Goal: Task Accomplishment & Management: Complete application form

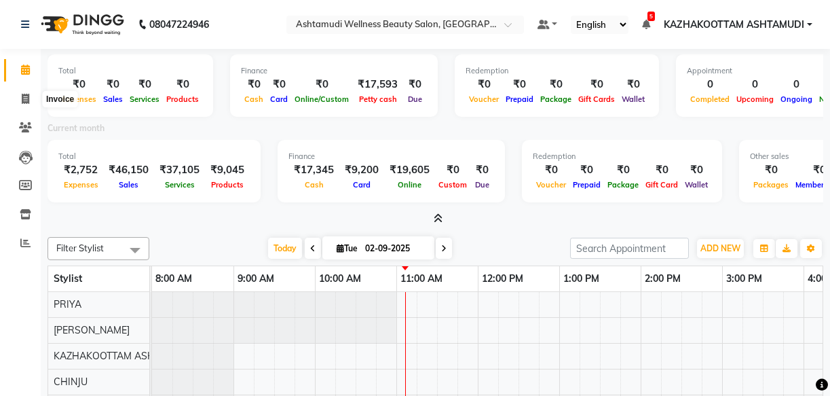
click at [32, 102] on span at bounding box center [26, 100] width 24 height 16
click at [27, 99] on icon at bounding box center [25, 99] width 7 height 10
select select "service"
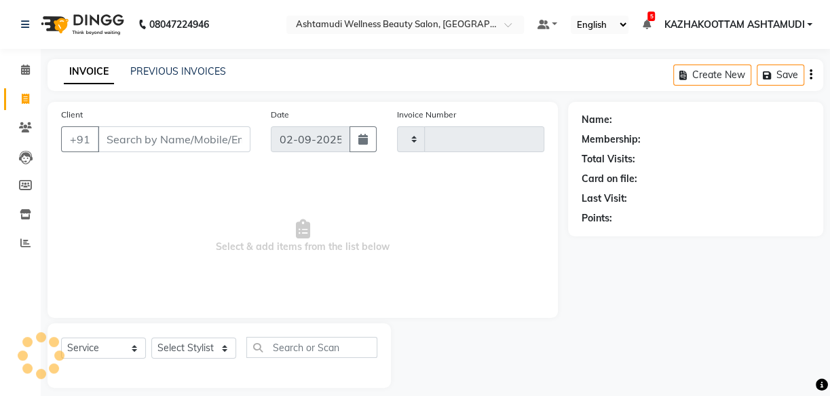
type input "3646"
select select "4662"
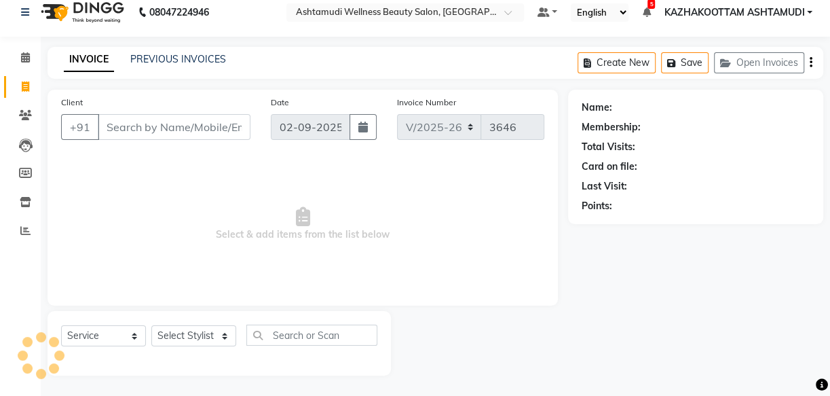
drag, startPoint x: 134, startPoint y: 123, endPoint x: 183, endPoint y: 115, distance: 50.1
click at [136, 126] on input "Client" at bounding box center [174, 127] width 153 height 26
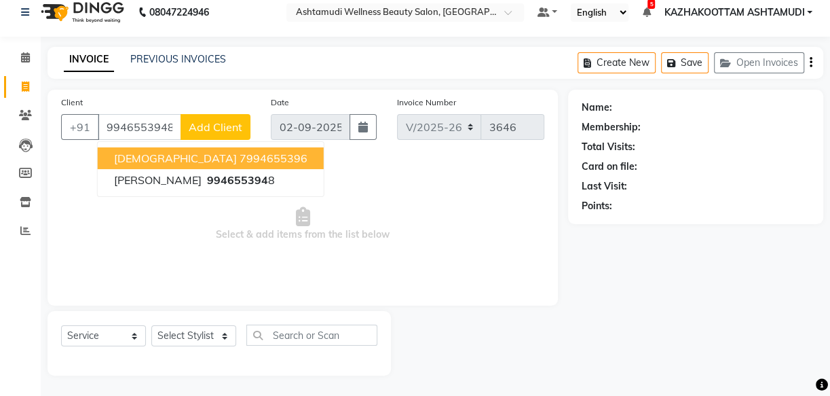
type input "9946553948"
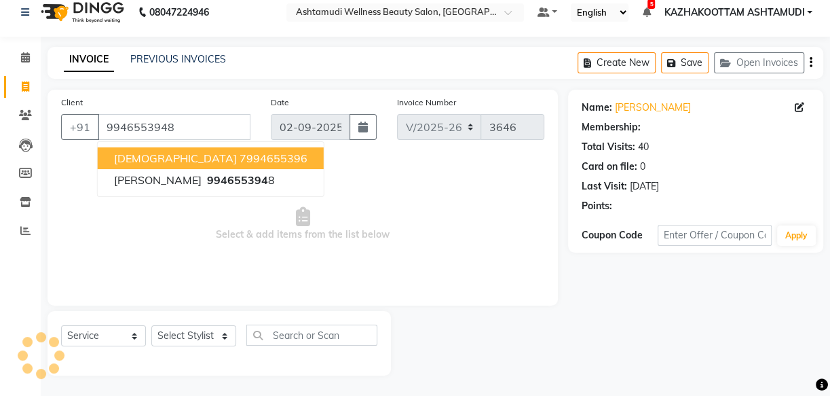
select select "1: Object"
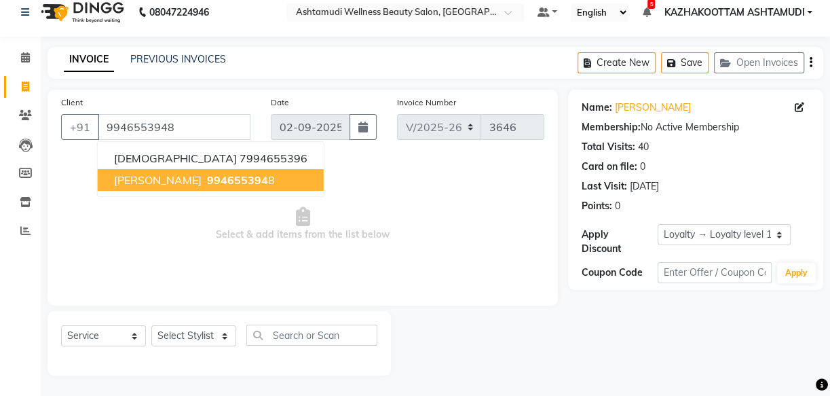
click at [207, 185] on span "994655394" at bounding box center [237, 180] width 61 height 14
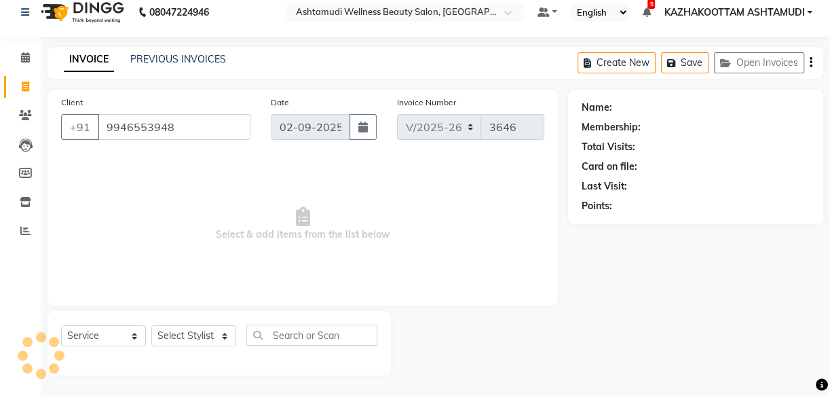
select select "1: Object"
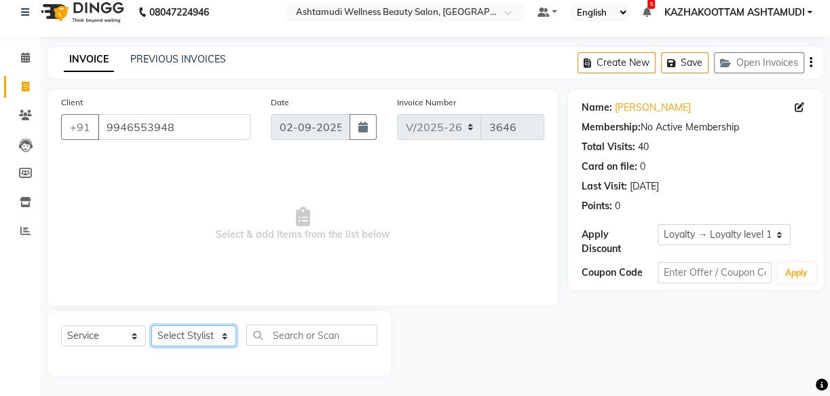
click at [210, 332] on select "Select Stylist Arya CHINJU GEETA KAZHAKOOTTAM [PERSON_NAME] [PERSON_NAME] [PERS…" at bounding box center [193, 335] width 85 height 21
select select "59473"
click at [151, 325] on select "Select Stylist Arya CHINJU GEETA KAZHAKOOTTAM [PERSON_NAME] [PERSON_NAME] [PERS…" at bounding box center [193, 335] width 85 height 21
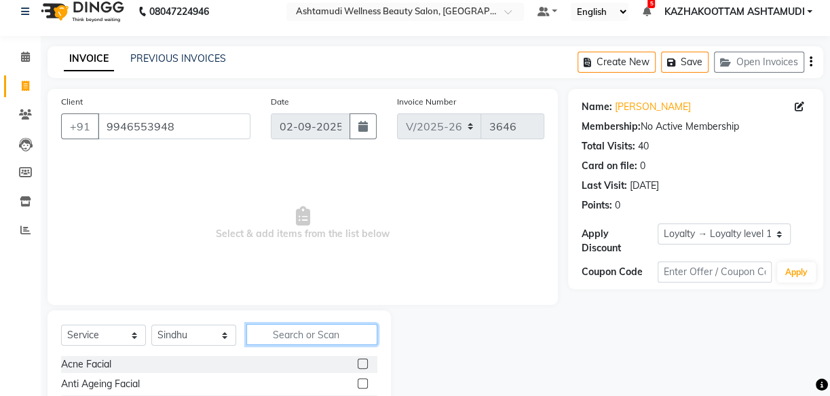
click at [268, 339] on input "text" at bounding box center [311, 334] width 131 height 21
type input "eb"
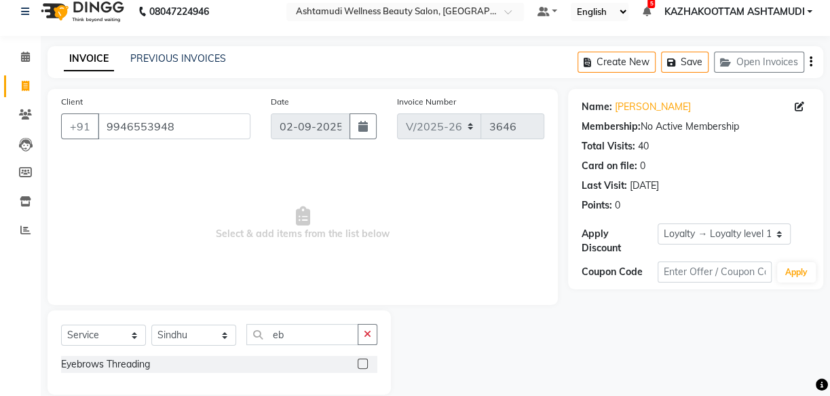
click at [367, 360] on label at bounding box center [363, 363] width 10 height 10
click at [366, 360] on input "checkbox" at bounding box center [362, 364] width 9 height 9
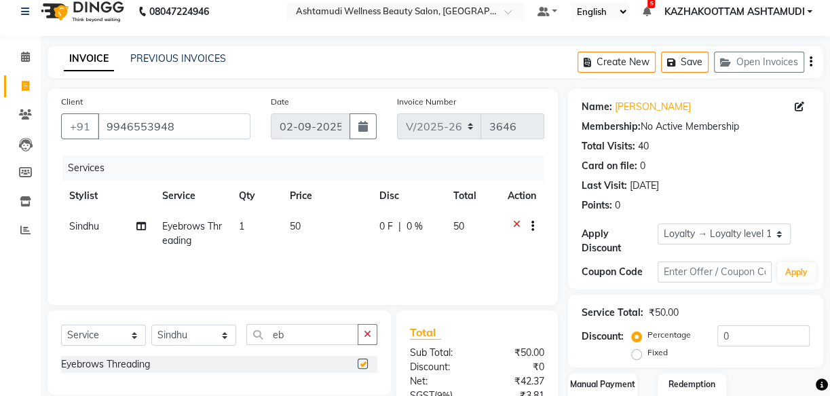
checkbox input "false"
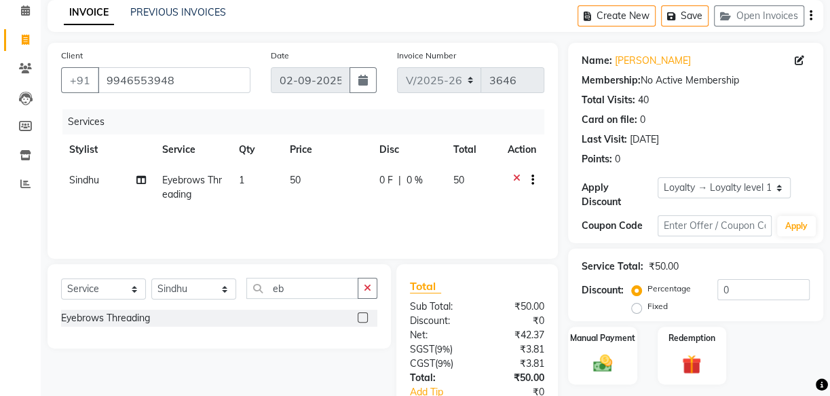
scroll to position [148, 0]
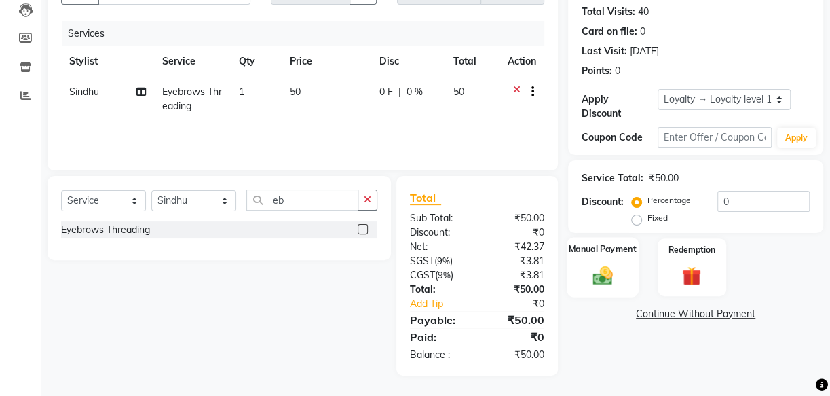
click at [581, 264] on div "Manual Payment" at bounding box center [602, 267] width 72 height 60
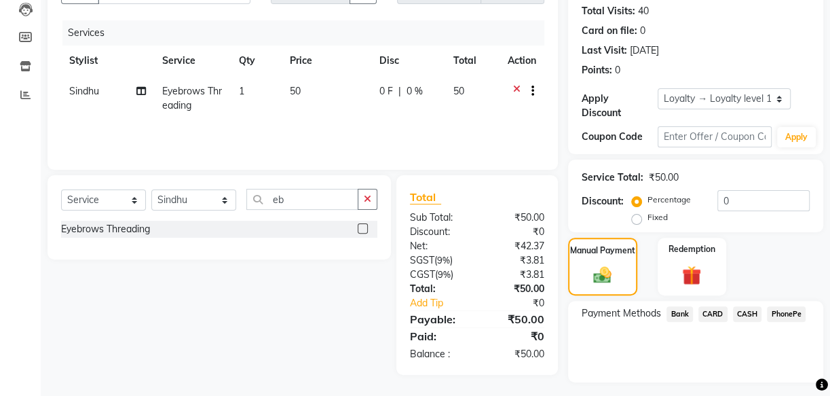
click at [746, 317] on span "CASH" at bounding box center [747, 314] width 29 height 16
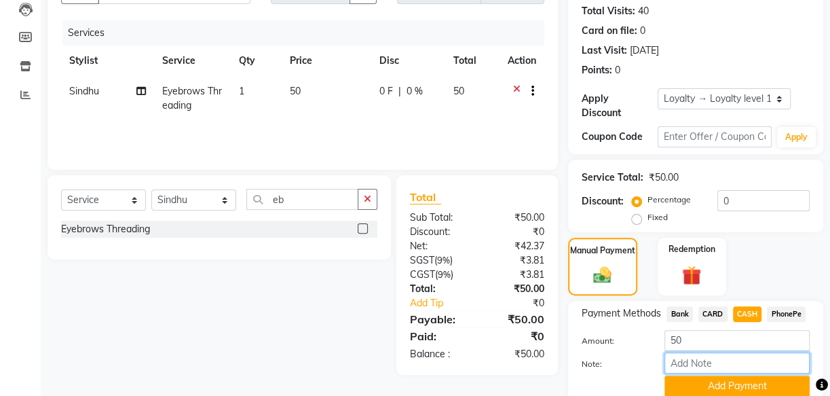
click at [709, 358] on input "Note:" at bounding box center [736, 362] width 145 height 21
type input "[PERSON_NAME]"
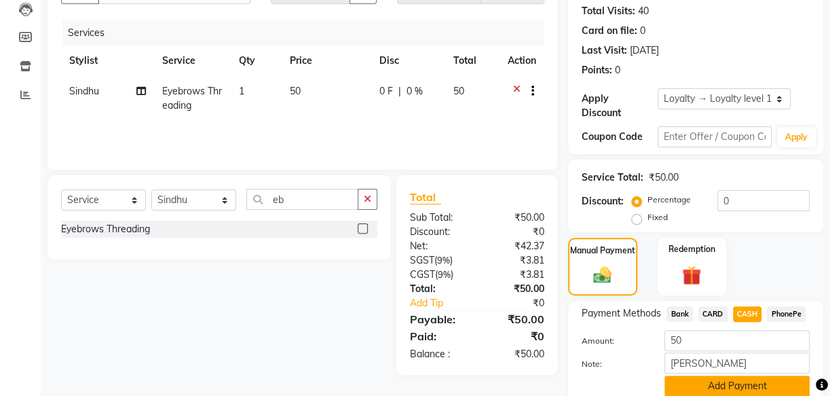
click at [702, 384] on button "Add Payment" at bounding box center [736, 385] width 145 height 21
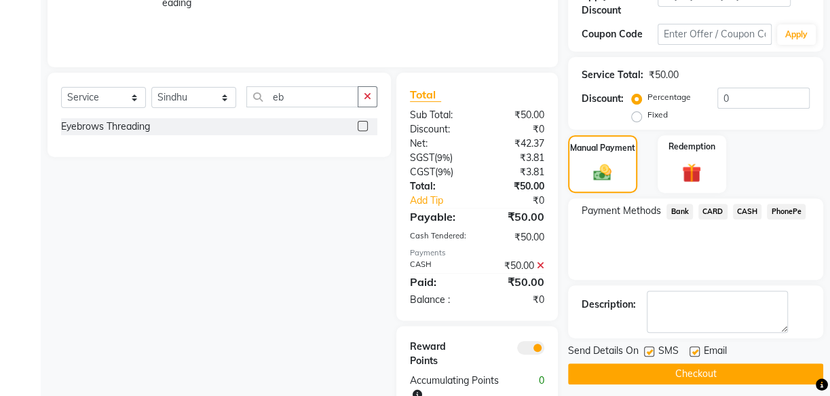
scroll to position [291, 0]
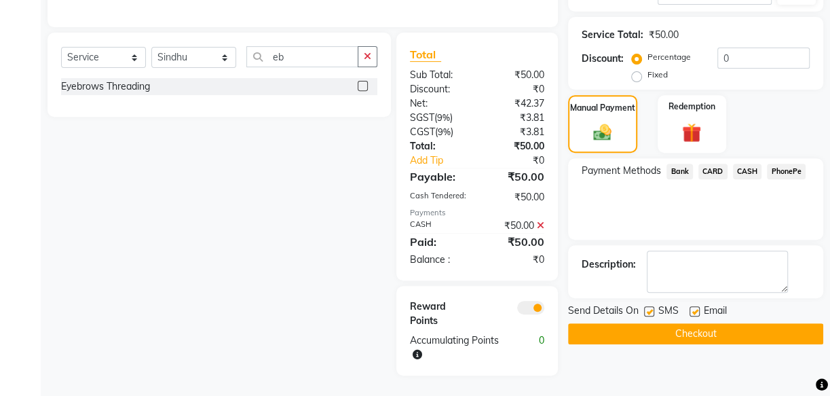
click at [648, 314] on label at bounding box center [649, 311] width 10 height 10
click at [648, 314] on input "checkbox" at bounding box center [648, 311] width 9 height 9
checkbox input "false"
click at [693, 309] on label at bounding box center [694, 311] width 10 height 10
click at [693, 309] on input "checkbox" at bounding box center [693, 311] width 9 height 9
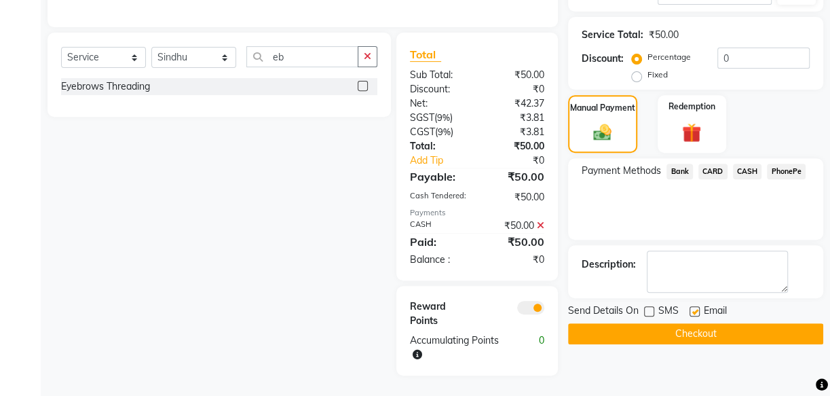
checkbox input "false"
click at [691, 328] on button "Checkout" at bounding box center [695, 333] width 255 height 21
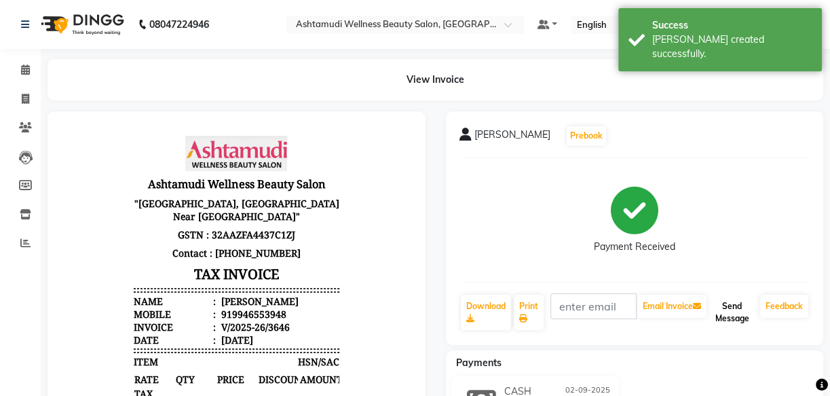
click at [739, 319] on button "Send Message" at bounding box center [731, 311] width 45 height 35
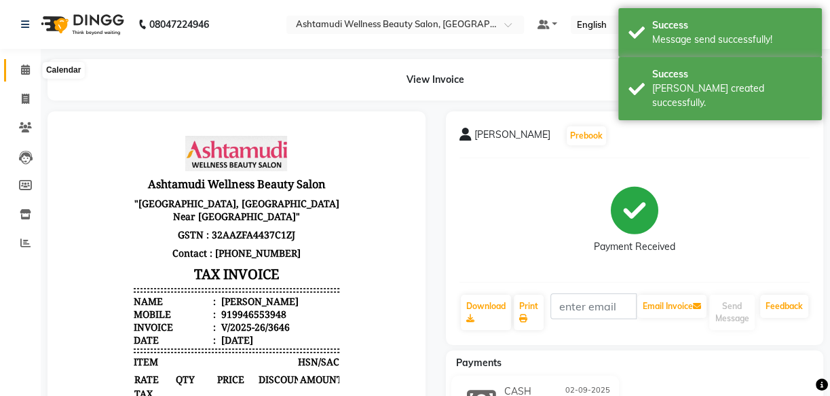
click at [27, 73] on icon at bounding box center [25, 69] width 9 height 10
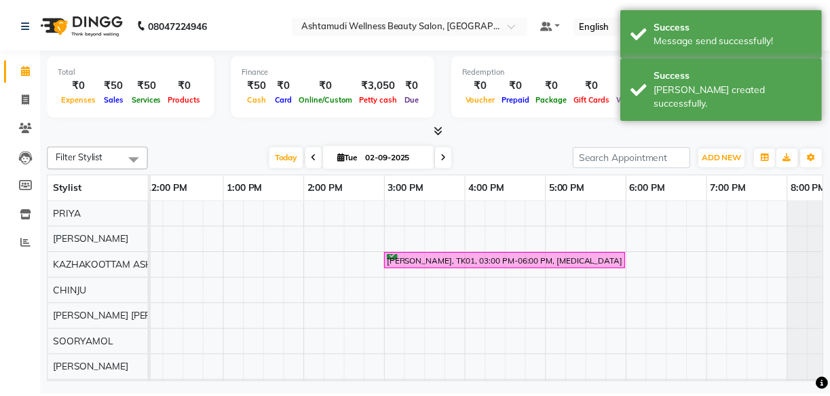
scroll to position [0, 379]
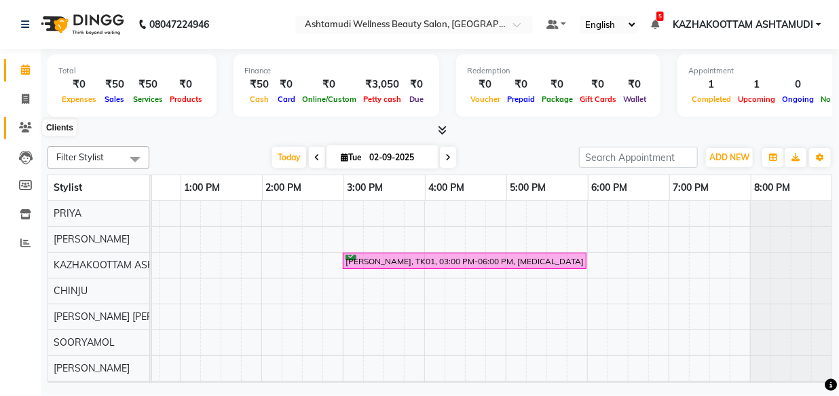
click at [22, 125] on icon at bounding box center [25, 127] width 13 height 10
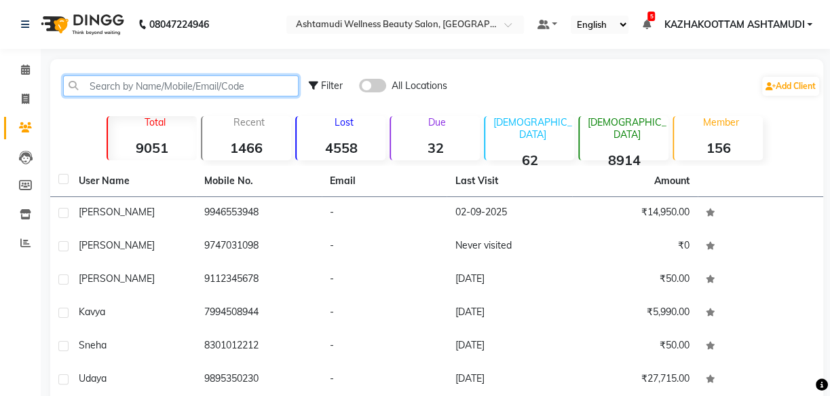
click at [81, 84] on input "text" at bounding box center [180, 85] width 235 height 21
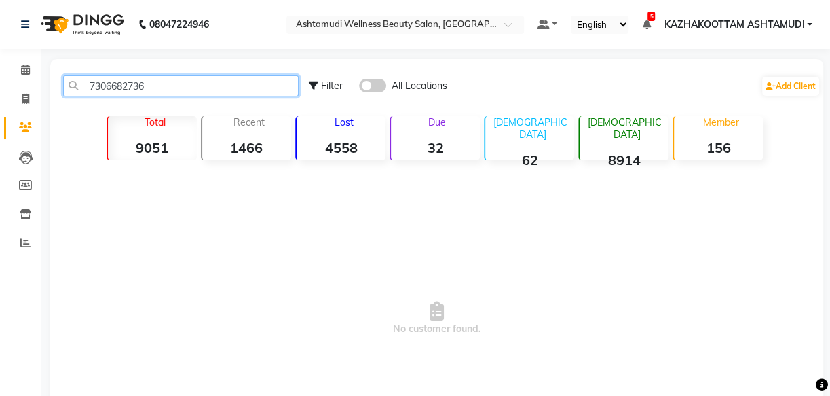
click at [180, 83] on input "7306682736" at bounding box center [180, 85] width 235 height 21
type input "7306682736"
click at [359, 81] on label at bounding box center [372, 86] width 27 height 14
click at [359, 88] on input "checkbox" at bounding box center [359, 88] width 0 height 0
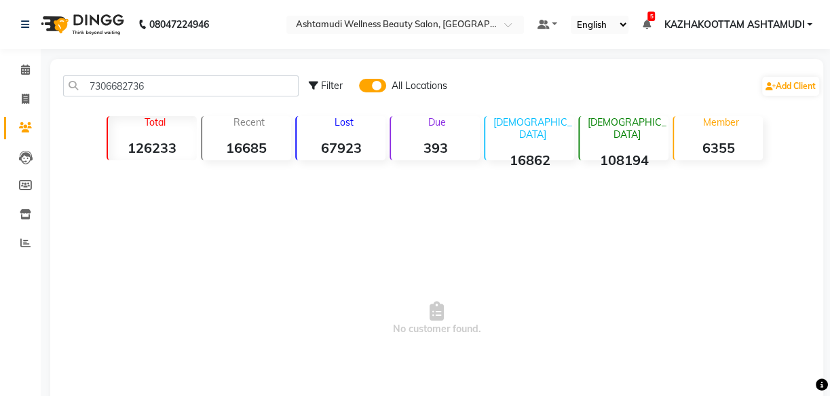
click at [355, 85] on div "Filter All Locations Add Client" at bounding box center [565, 85] width 512 height 43
click at [21, 64] on icon at bounding box center [25, 69] width 9 height 10
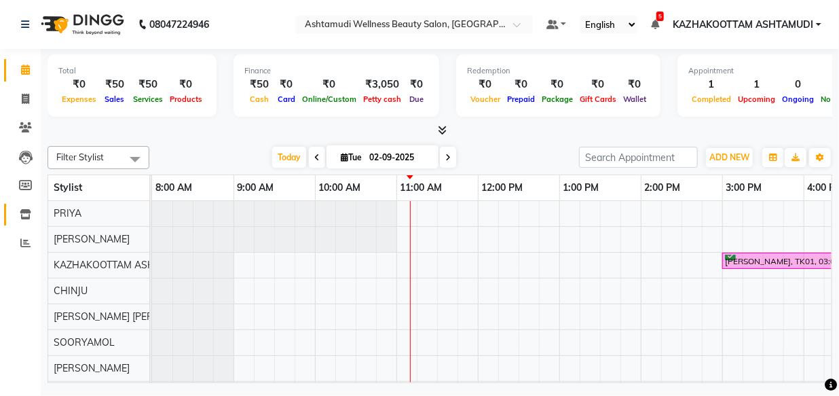
click at [30, 212] on icon at bounding box center [26, 214] width 12 height 10
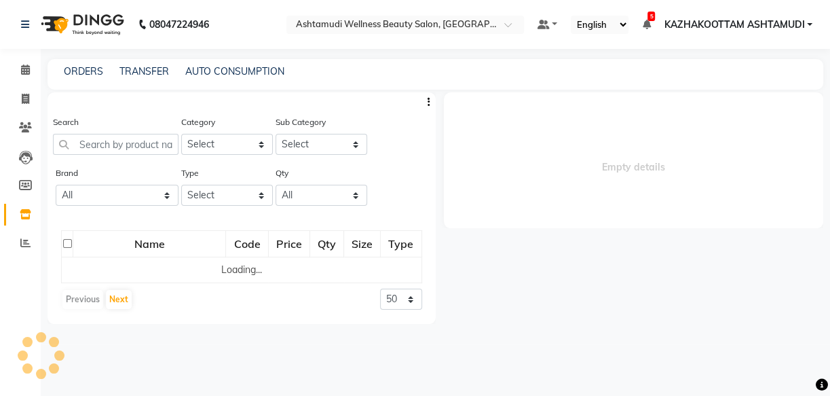
select select
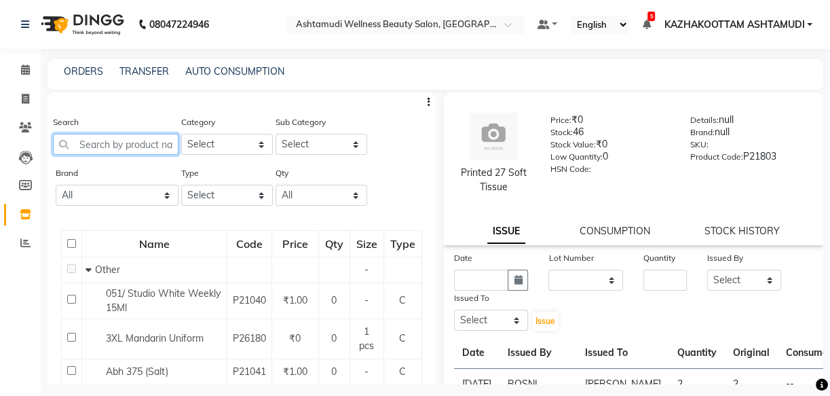
click at [113, 142] on input "text" at bounding box center [116, 144] width 126 height 21
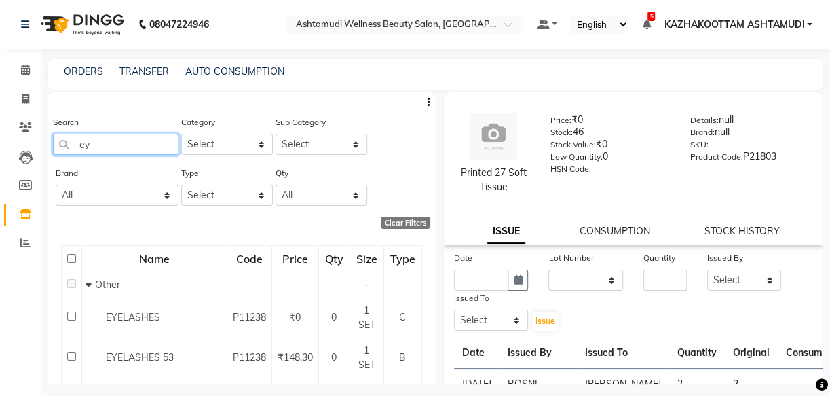
type input "e"
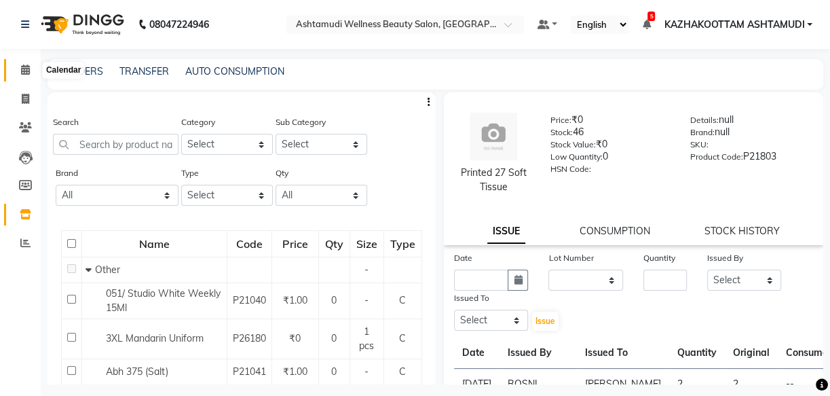
click at [24, 71] on icon at bounding box center [25, 69] width 9 height 10
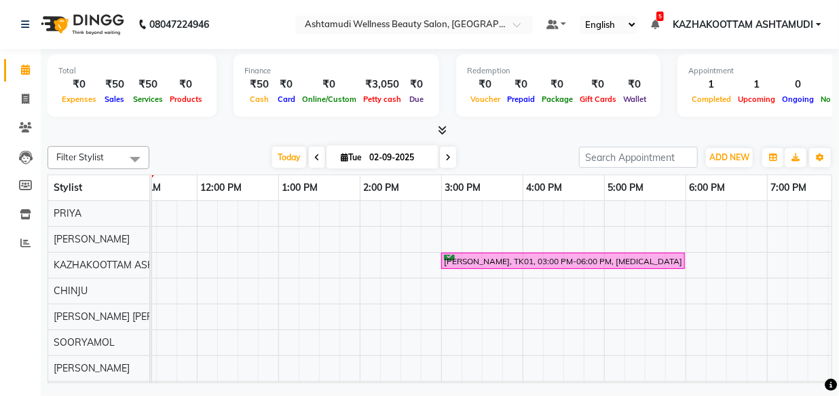
scroll to position [0, 379]
